Goal: Find specific page/section: Find specific page/section

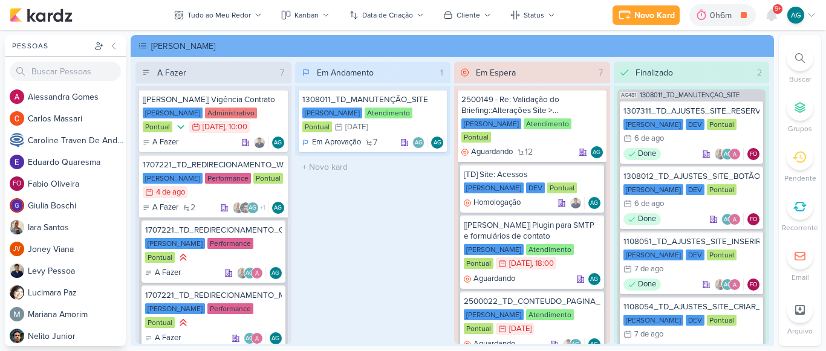
scroll to position [865, 0]
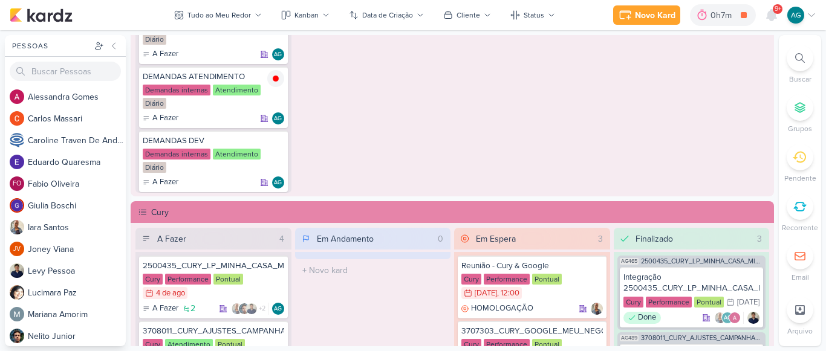
click at [801, 54] on icon at bounding box center [800, 58] width 10 height 10
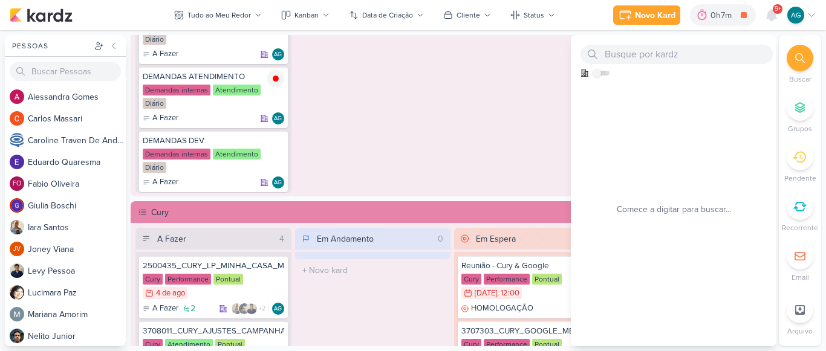
click at [475, 105] on div "Em Espera 0 O título do kard deve ter menos que 100 caracteres" at bounding box center [532, 51] width 156 height 282
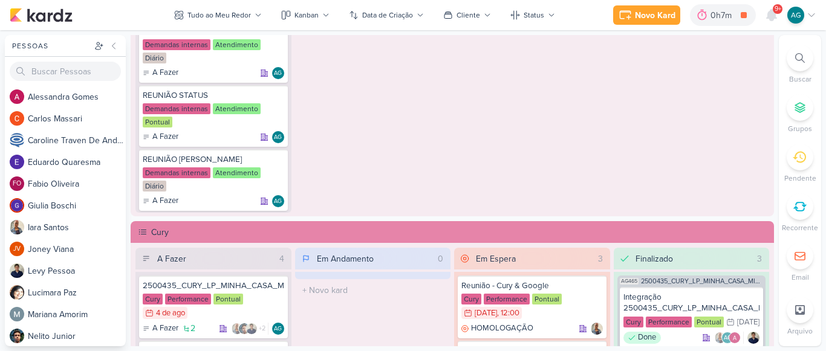
scroll to position [100, 0]
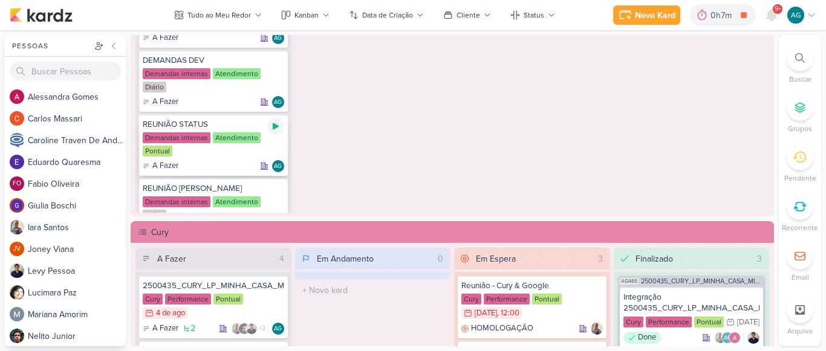
click at [275, 127] on icon at bounding box center [276, 126] width 6 height 7
click at [800, 61] on icon at bounding box center [800, 58] width 10 height 10
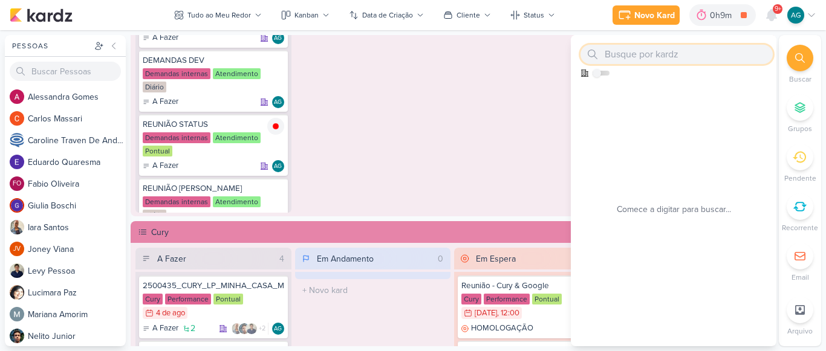
paste input "3707303"
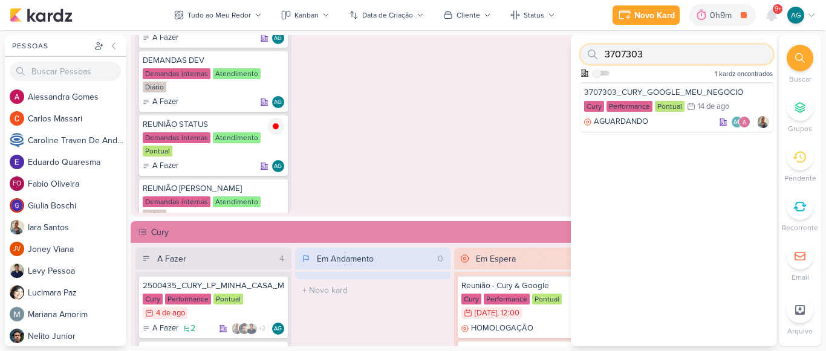
drag, startPoint x: 614, startPoint y: 54, endPoint x: 546, endPoint y: 52, distance: 68.4
click at [546, 52] on div "Pessoas [GEOGRAPHIC_DATA] A l e s s a n d r a G o m e s C a r l o s M a s s a r…" at bounding box center [413, 191] width 826 height 312
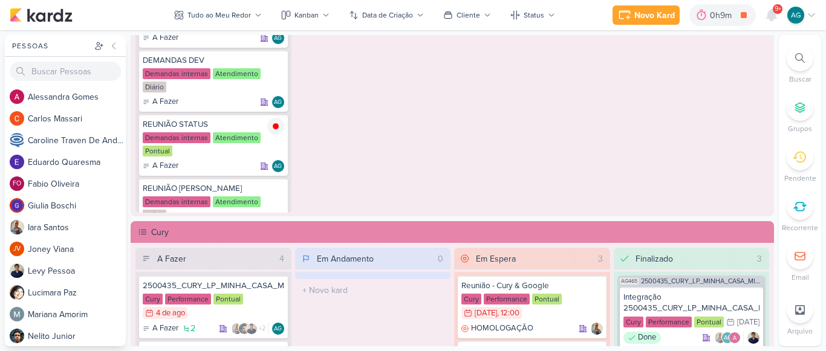
click at [805, 50] on div at bounding box center [800, 58] width 27 height 27
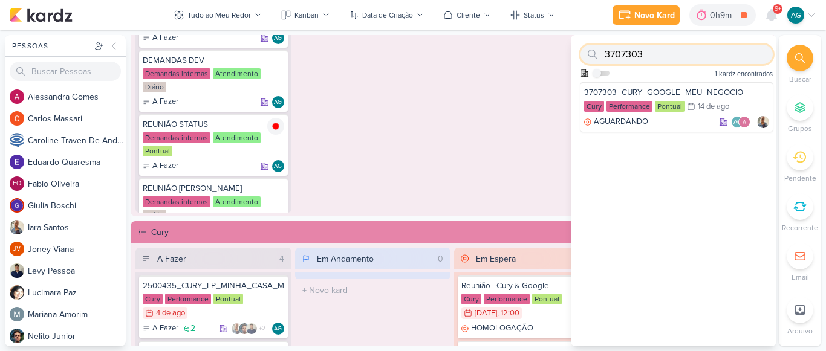
paste input "8081"
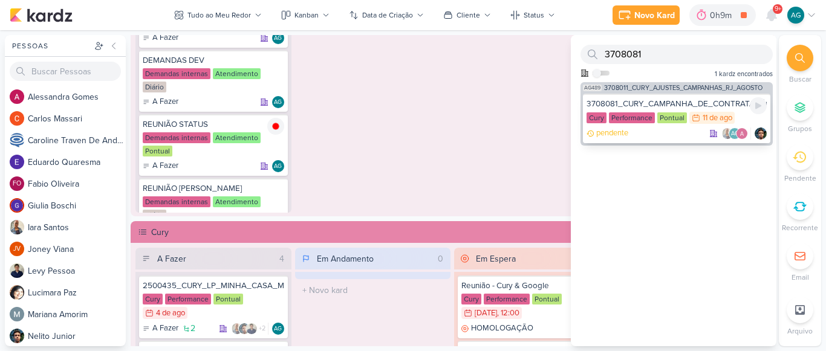
click at [656, 133] on div "pendente AG" at bounding box center [677, 134] width 180 height 12
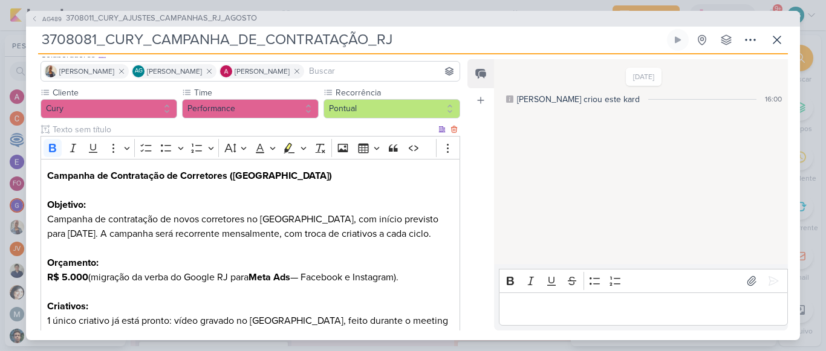
scroll to position [121, 0]
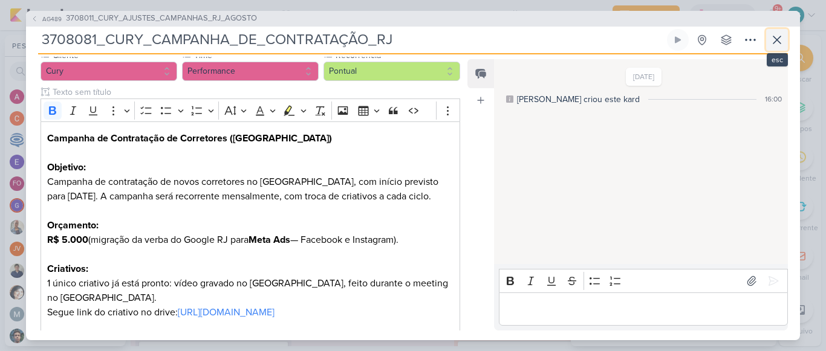
click at [775, 42] on icon at bounding box center [777, 39] width 7 height 7
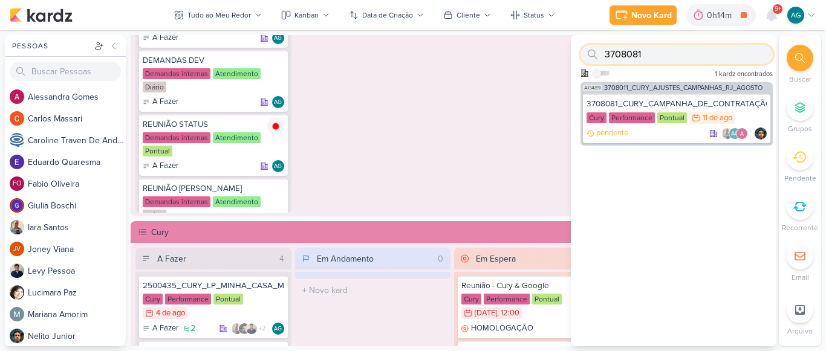
drag, startPoint x: 680, startPoint y: 57, endPoint x: 589, endPoint y: 54, distance: 90.8
click at [589, 54] on div "3708081" at bounding box center [677, 54] width 192 height 19
paste input "1270731"
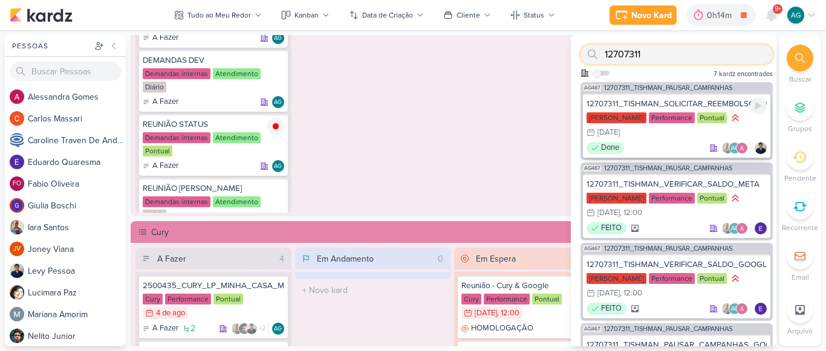
type input "12707311"
click at [673, 138] on div "[PERSON_NAME] Performance Pontual 31/7 [DATE]" at bounding box center [677, 126] width 180 height 28
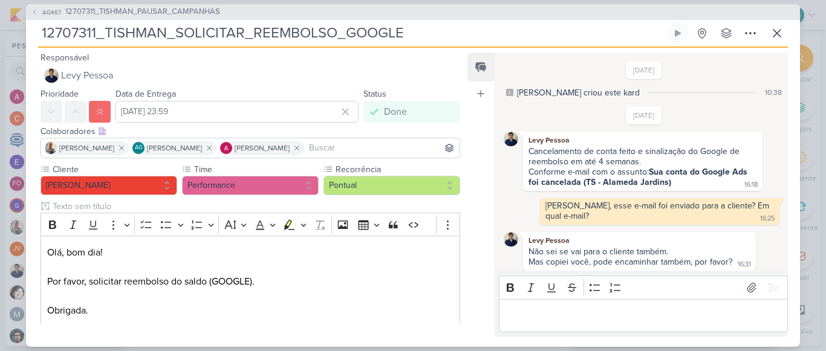
scroll to position [28, 0]
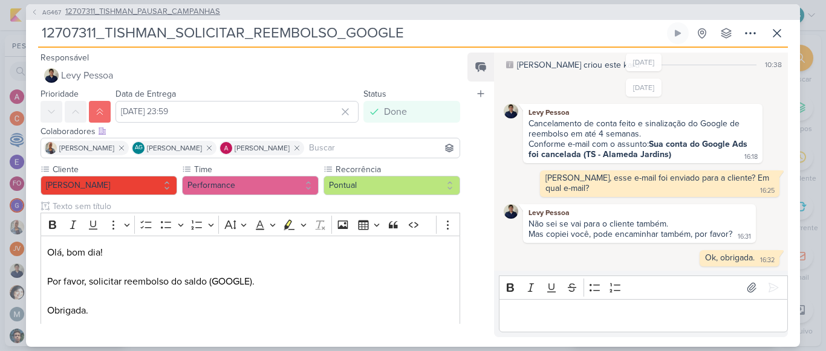
click at [194, 11] on span "12707311_TISHMAN_PAUSAR_CAMPANHAS" at bounding box center [142, 12] width 155 height 12
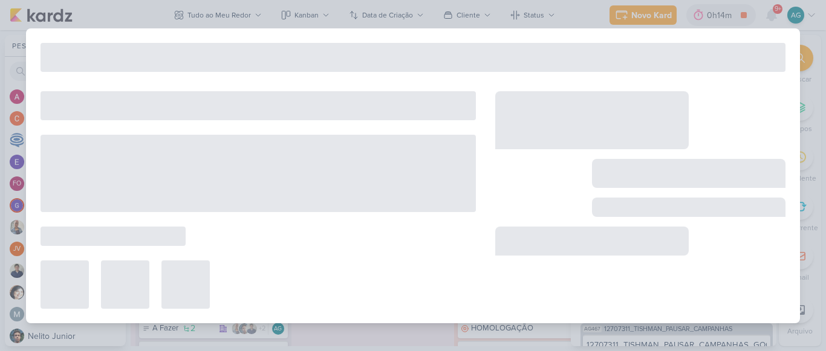
type input "12707311_TISHMAN_PAUSAR_CAMPANHAS"
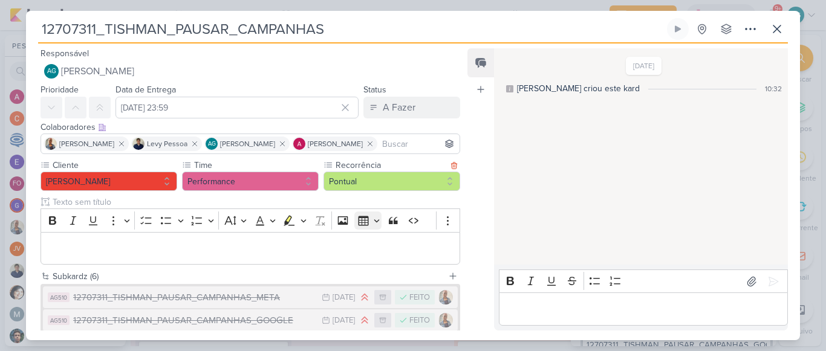
scroll to position [162, 0]
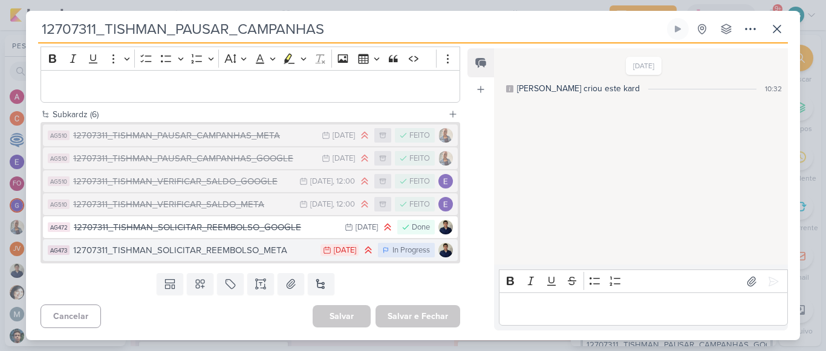
click at [243, 253] on div "12707311_TISHMAN_SOLICITAR_REEMBOLSO_META" at bounding box center [193, 251] width 241 height 14
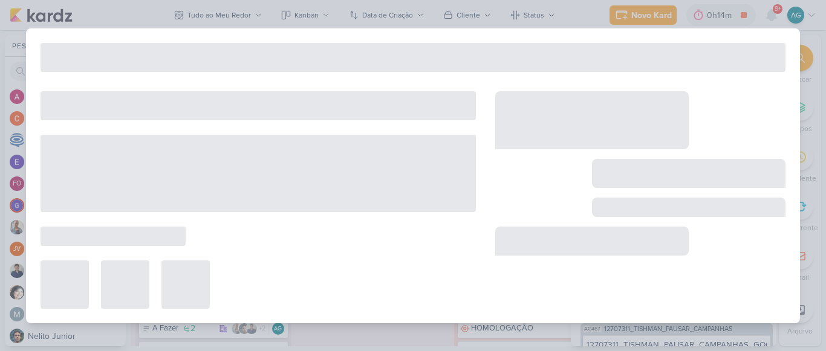
type input "12707311_TISHMAN_SOLICITAR_REEMBOLSO_META"
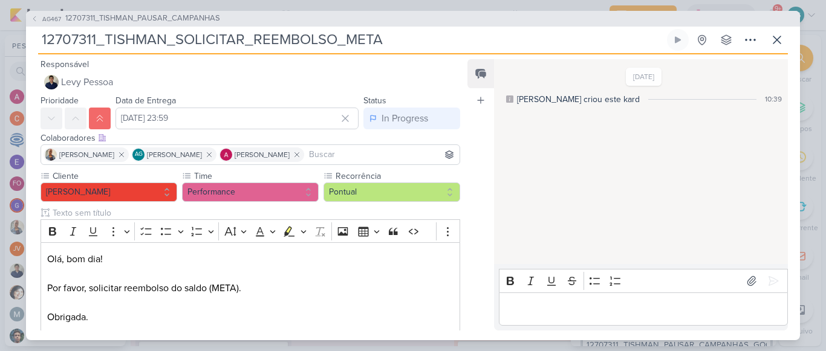
click at [635, 308] on p "Editor editing area: main" at bounding box center [643, 309] width 276 height 15
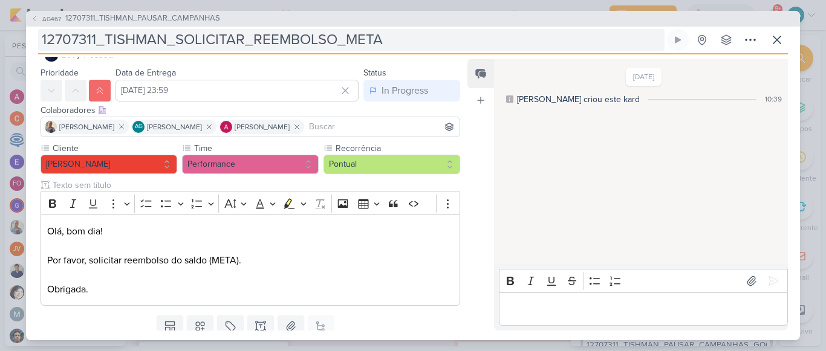
scroll to position [0, 0]
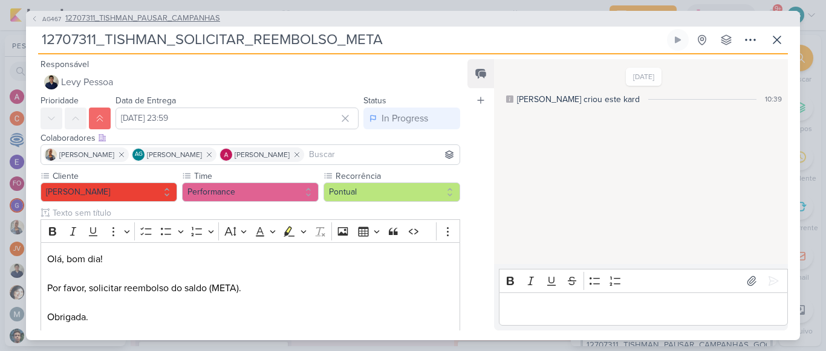
click at [193, 17] on span "12707311_TISHMAN_PAUSAR_CAMPANHAS" at bounding box center [142, 19] width 155 height 12
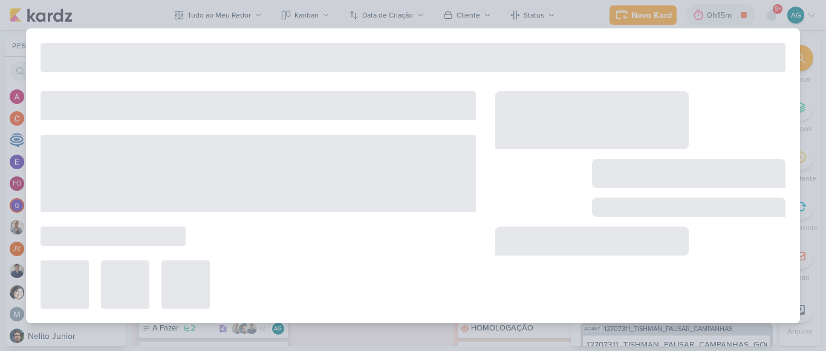
type input "12707311_TISHMAN_PAUSAR_CAMPANHAS"
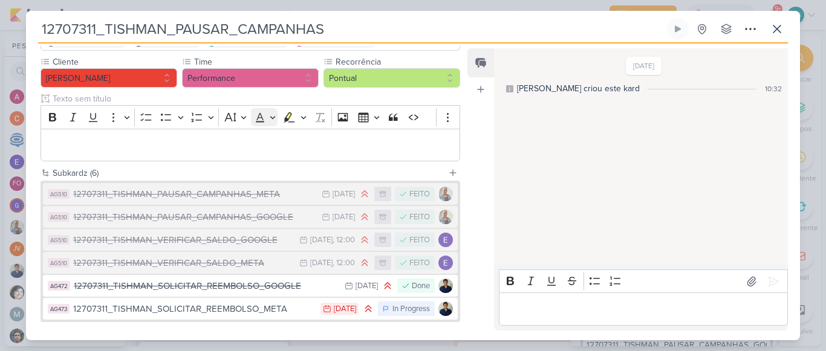
scroll to position [162, 0]
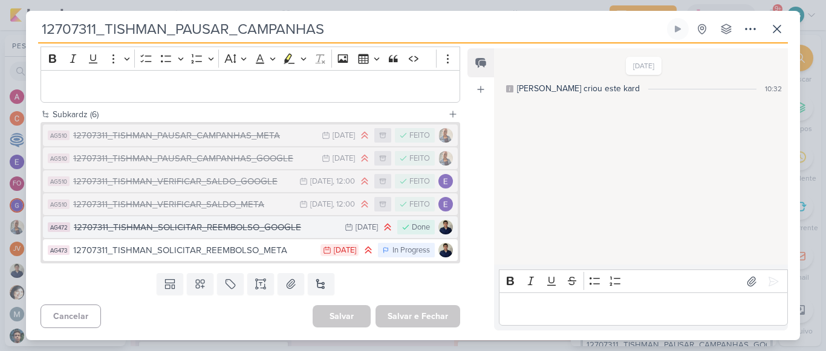
click at [259, 230] on div "12707311_TISHMAN_SOLICITAR_REEMBOLSO_GOOGLE" at bounding box center [206, 228] width 265 height 14
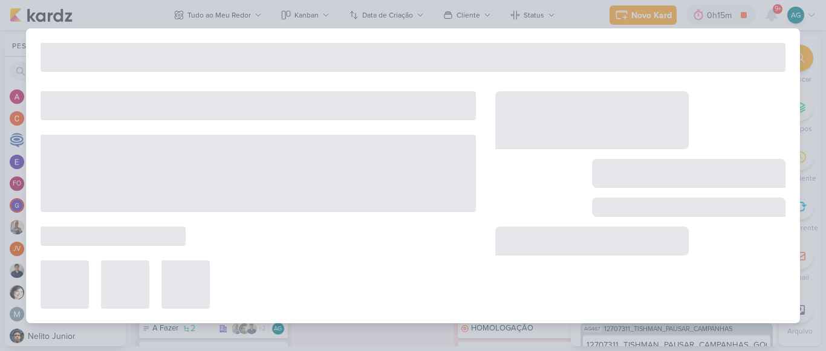
type input "12707311_TISHMAN_SOLICITAR_REEMBOLSO_GOOGLE"
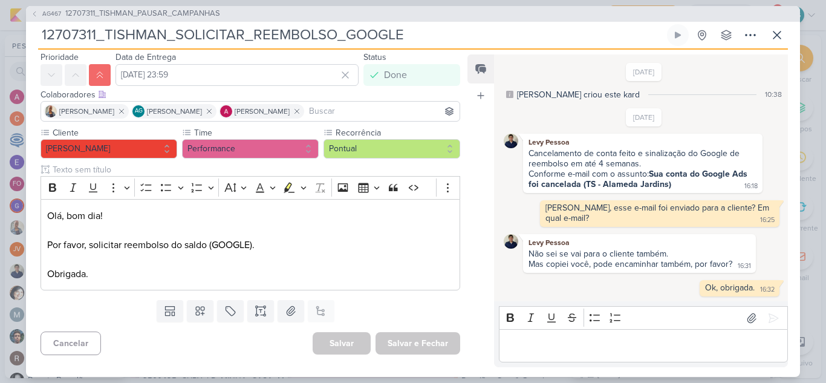
scroll to position [39, 0]
click at [778, 36] on icon at bounding box center [777, 34] width 7 height 7
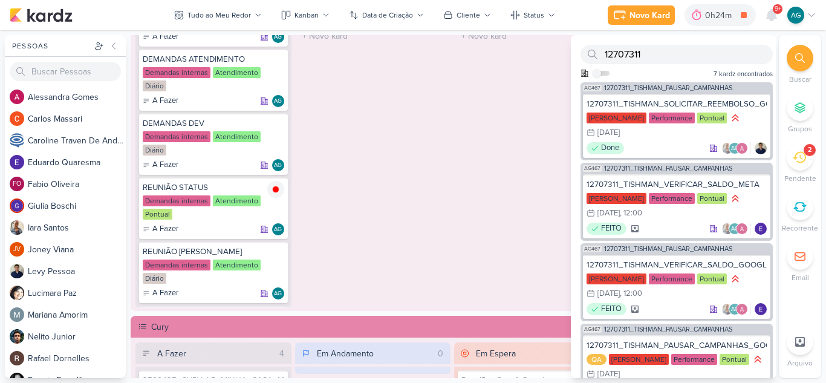
click at [803, 161] on icon at bounding box center [799, 157] width 13 height 13
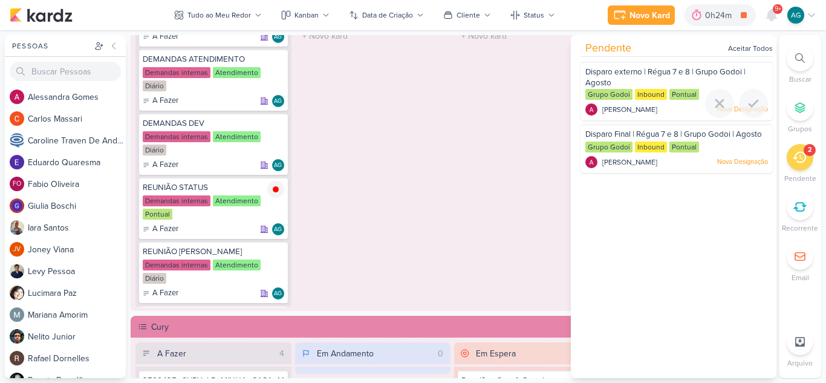
click at [688, 108] on div "[PERSON_NAME] Nova Designação" at bounding box center [677, 109] width 183 height 12
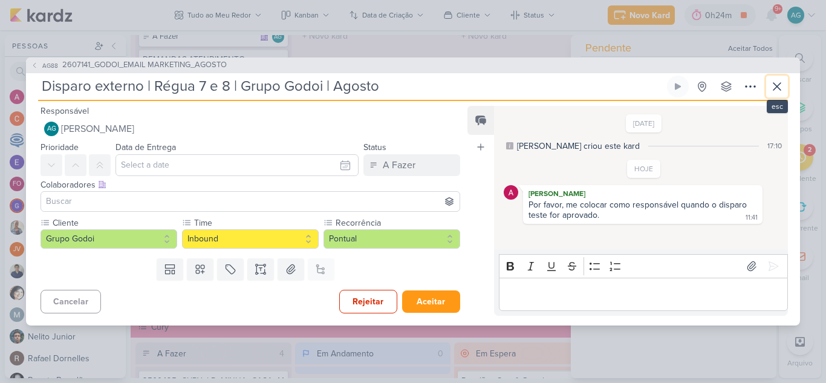
click at [776, 86] on icon at bounding box center [777, 86] width 15 height 15
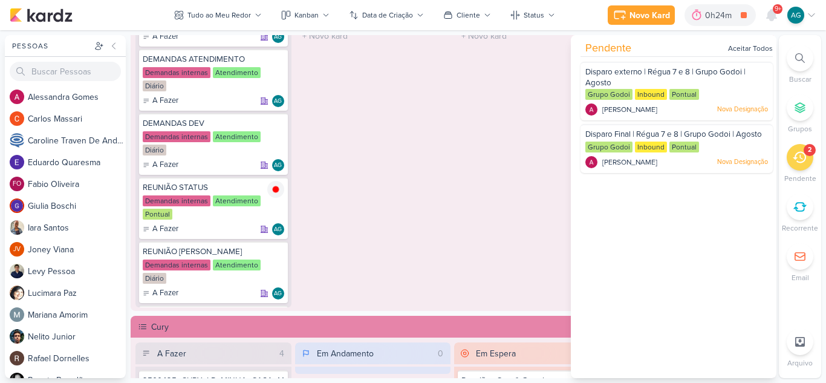
click at [803, 158] on icon at bounding box center [799, 157] width 13 height 11
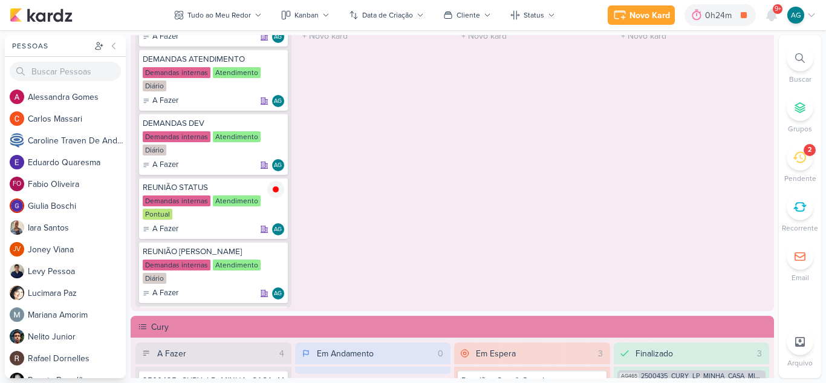
click at [803, 158] on icon at bounding box center [799, 157] width 13 height 11
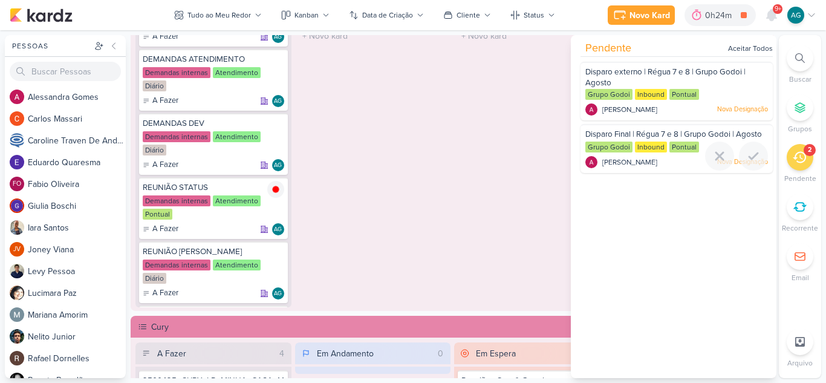
click at [676, 168] on div "[PERSON_NAME] Nova Designação" at bounding box center [677, 162] width 183 height 12
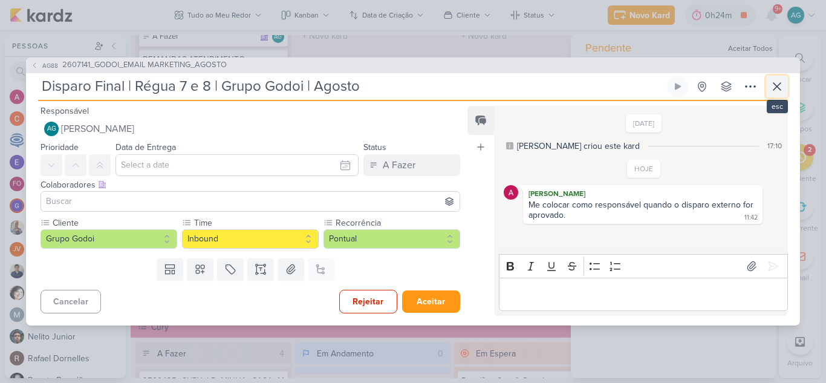
click at [779, 84] on icon at bounding box center [777, 86] width 15 height 15
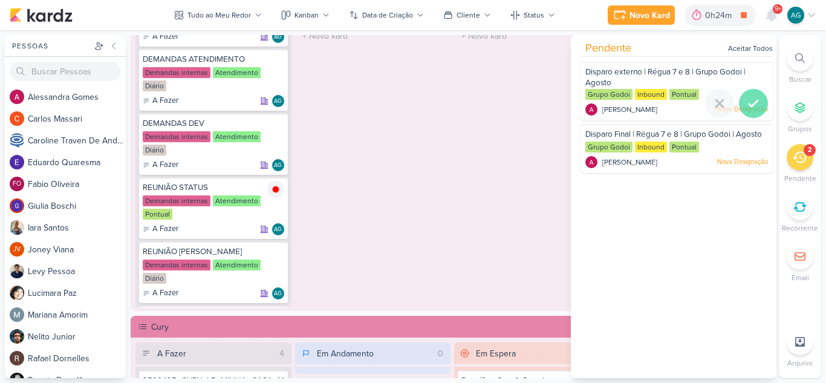
click at [757, 108] on div at bounding box center [753, 103] width 29 height 29
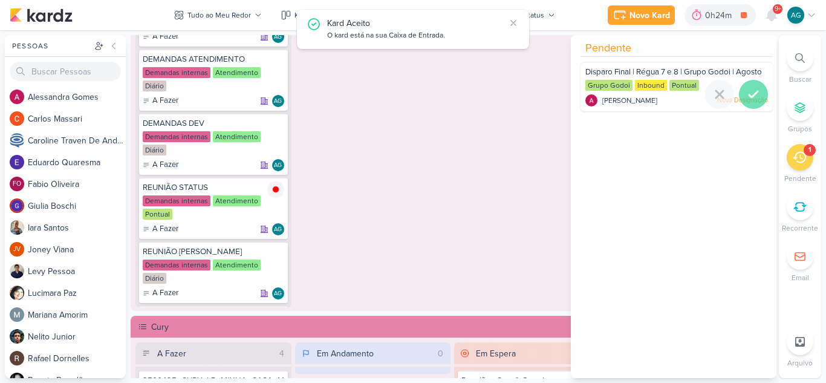
click at [755, 102] on icon at bounding box center [753, 94] width 15 height 15
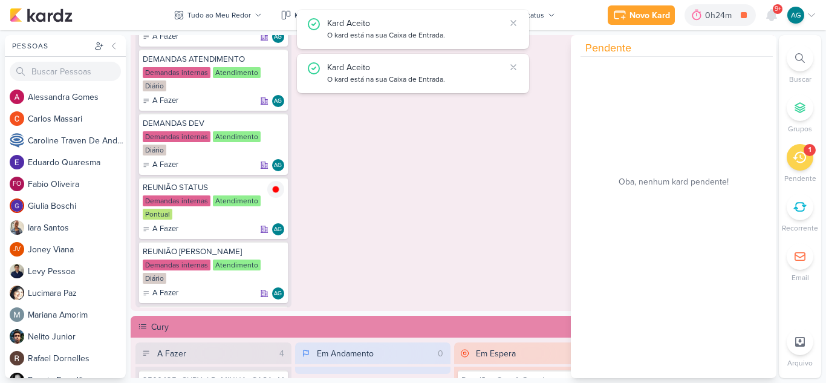
scroll to position [927, 0]
click at [546, 186] on div "Em Espera 0 O título do kard deve ter menos que 100 caracteres" at bounding box center [532, 150] width 156 height 314
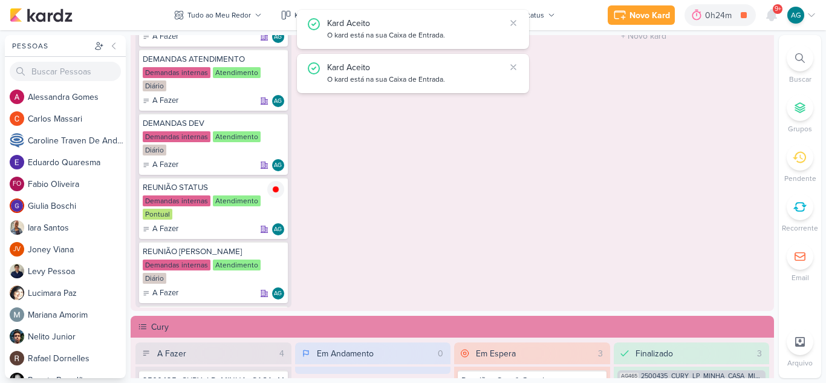
scroll to position [988, 0]
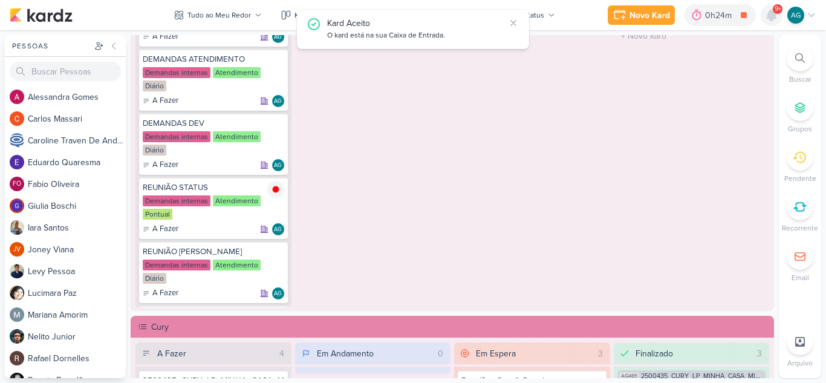
click at [766, 15] on icon at bounding box center [772, 15] width 15 height 15
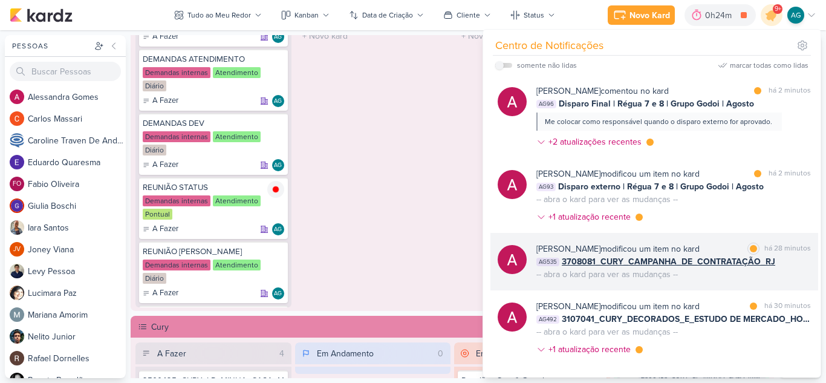
click at [708, 284] on div "[PERSON_NAME] modificou um item no kard marcar como lida há 28 minutos AG535 37…" at bounding box center [655, 261] width 328 height 57
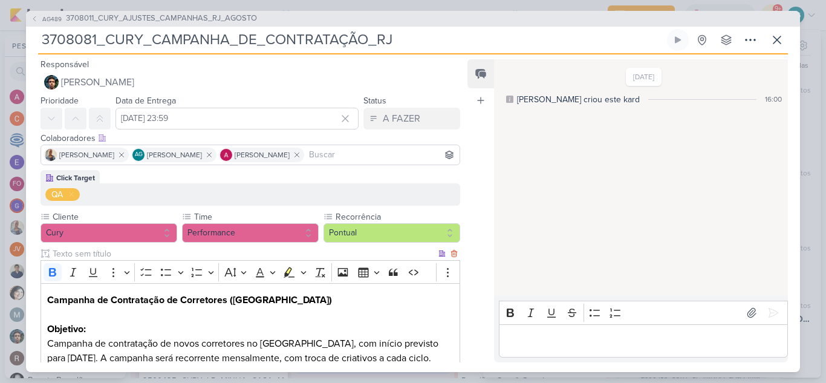
click at [201, 313] on h2 "Campanha de Contratação de Corretores ([GEOGRAPHIC_DATA])" at bounding box center [250, 307] width 406 height 29
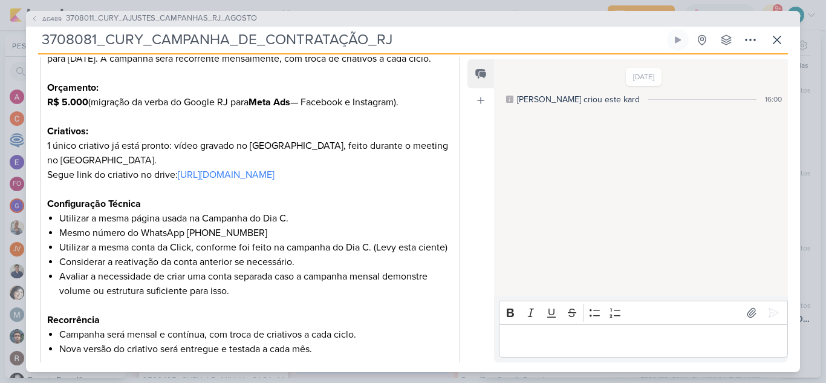
scroll to position [302, 0]
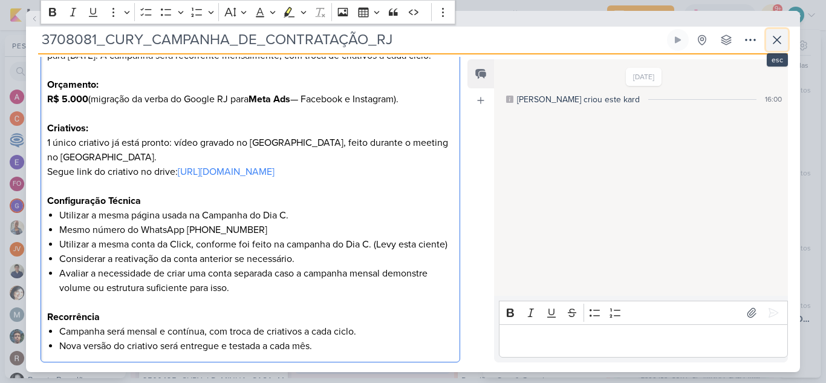
click at [780, 41] on icon at bounding box center [777, 40] width 15 height 15
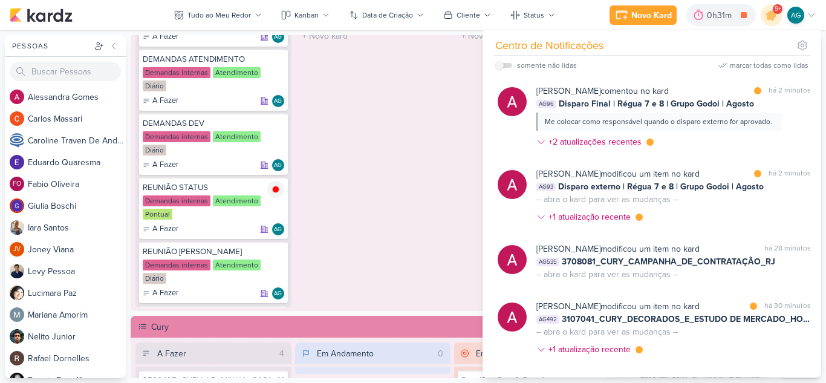
click at [410, 200] on div "Em Andamento 0 O título do kard deve ter menos que 100 caracteres" at bounding box center [373, 150] width 156 height 314
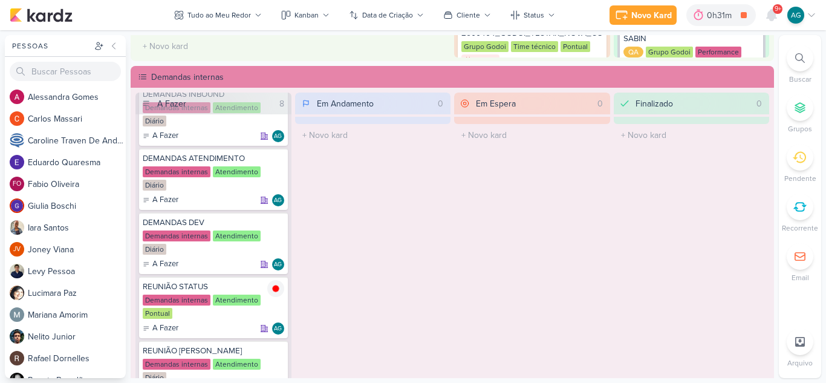
scroll to position [585, 0]
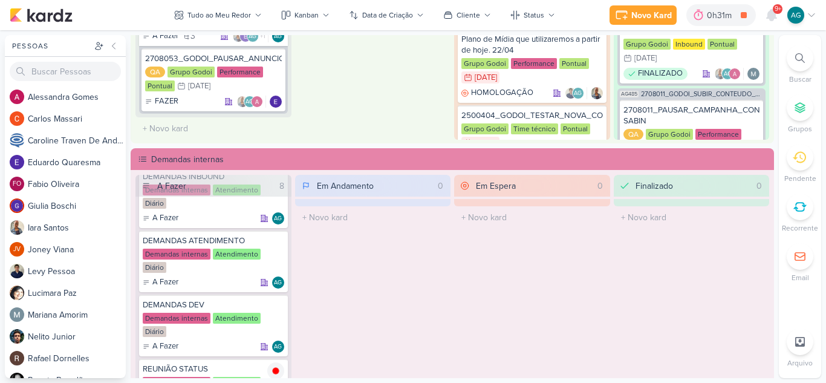
click at [802, 56] on icon at bounding box center [800, 58] width 10 height 10
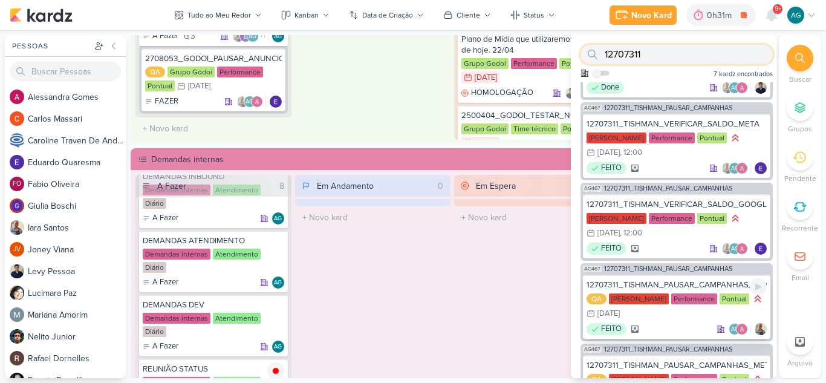
scroll to position [0, 0]
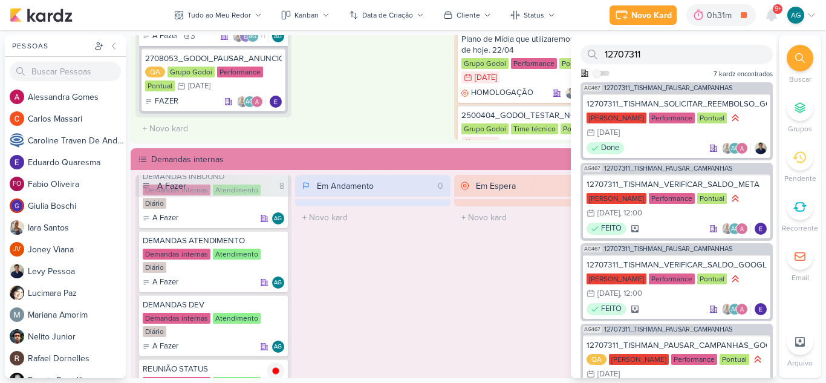
click at [510, 294] on div "Em Espera 0 O título do kard deve ter menos que 100 caracteres" at bounding box center [532, 332] width 156 height 314
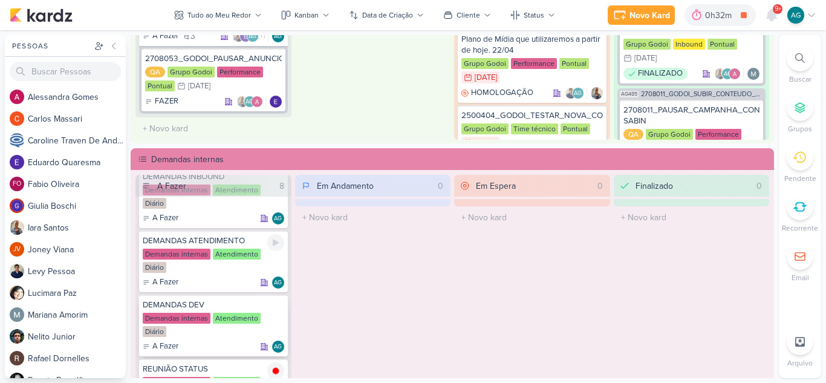
scroll to position [161, 0]
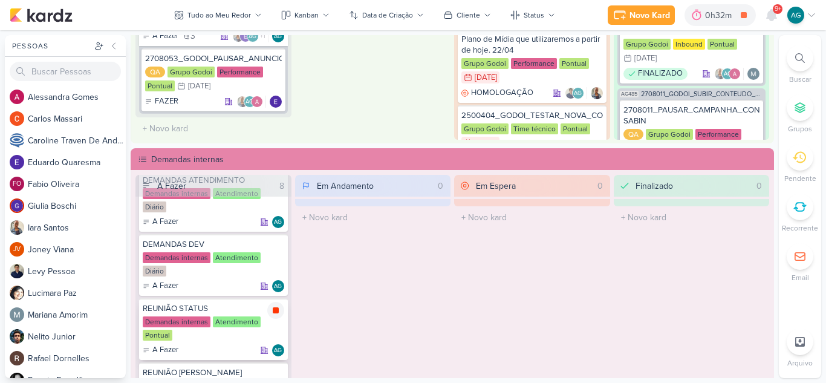
click at [276, 314] on icon at bounding box center [276, 310] width 10 height 10
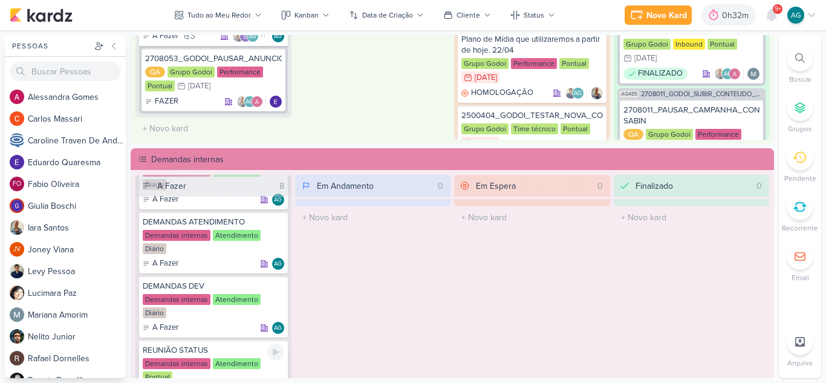
scroll to position [100, 0]
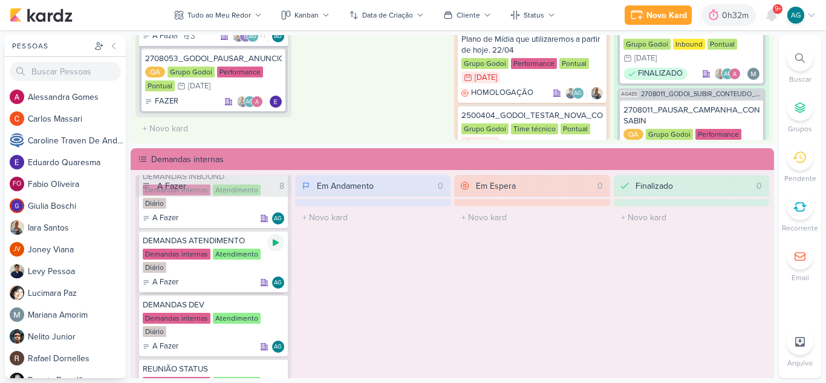
click at [276, 243] on icon at bounding box center [276, 243] width 6 height 7
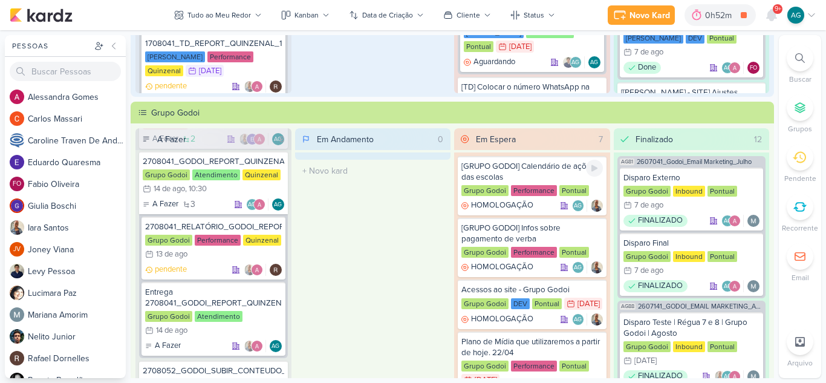
scroll to position [0, 0]
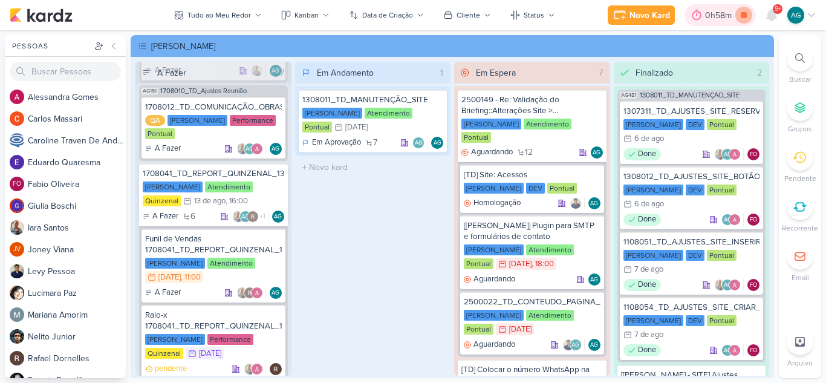
click at [748, 13] on icon at bounding box center [744, 15] width 17 height 17
